Goal: Task Accomplishment & Management: Manage account settings

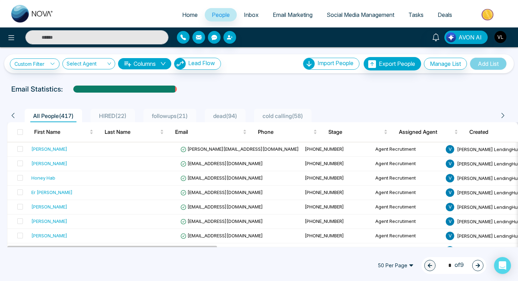
click at [498, 43] on div at bounding box center [500, 37] width 13 height 13
click at [497, 38] on img "button" at bounding box center [500, 37] width 12 height 12
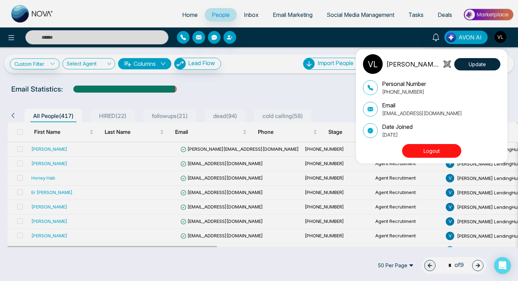
click at [434, 144] on div "[PERSON_NAME] LendingHub Update Personal Number [PHONE_NUMBER] Email [EMAIL_ADD…" at bounding box center [433, 106] width 141 height 104
click at [437, 148] on button "Logout" at bounding box center [431, 151] width 59 height 14
